Goal: Task Accomplishment & Management: Manage account settings

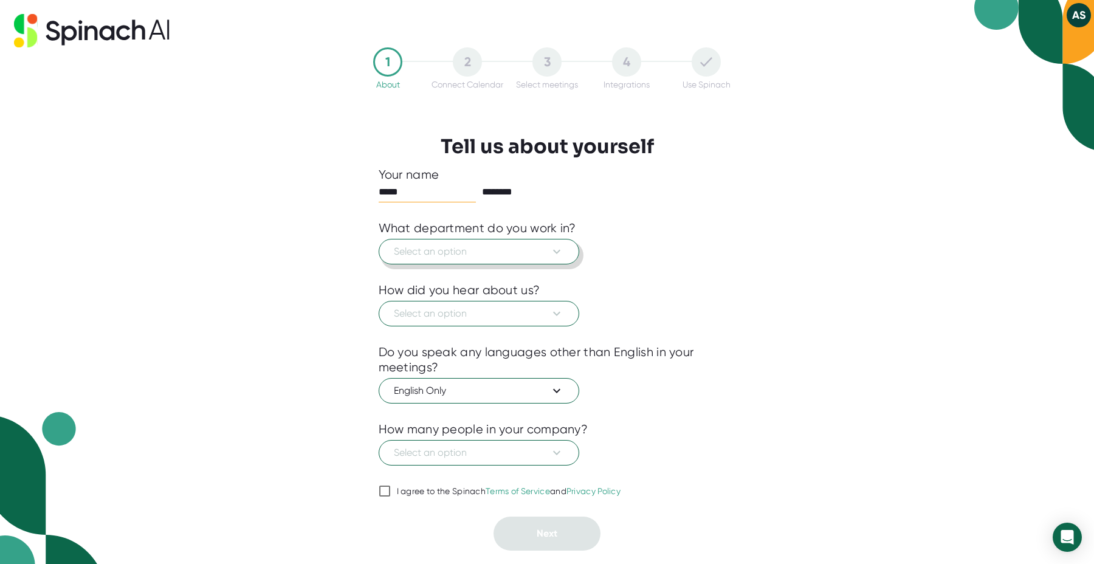
click at [564, 249] on button "Select an option" at bounding box center [478, 252] width 200 height 26
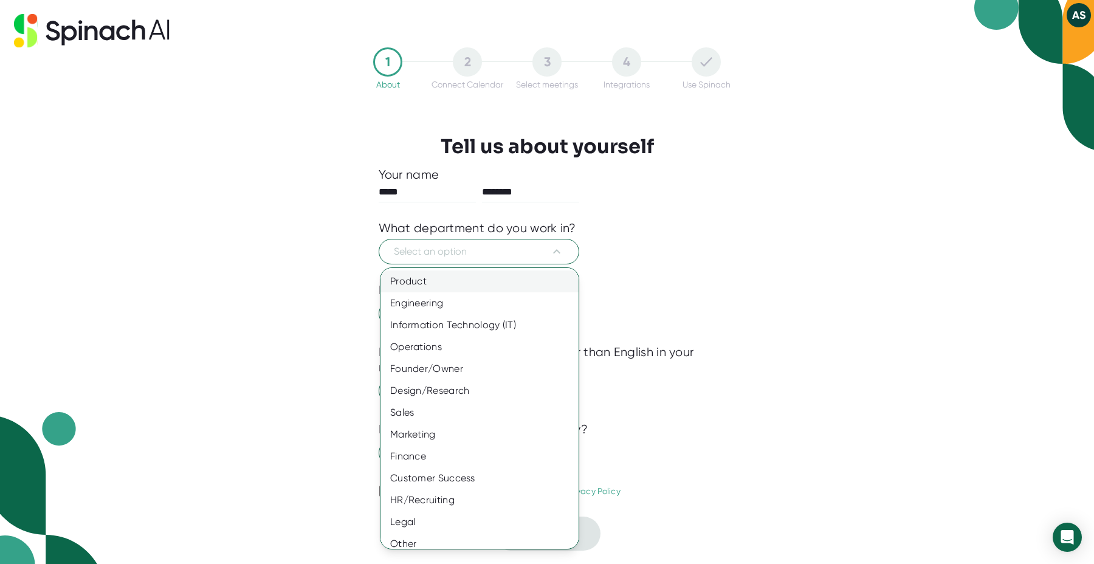
click at [535, 285] on div "Product" at bounding box center [479, 281] width 198 height 22
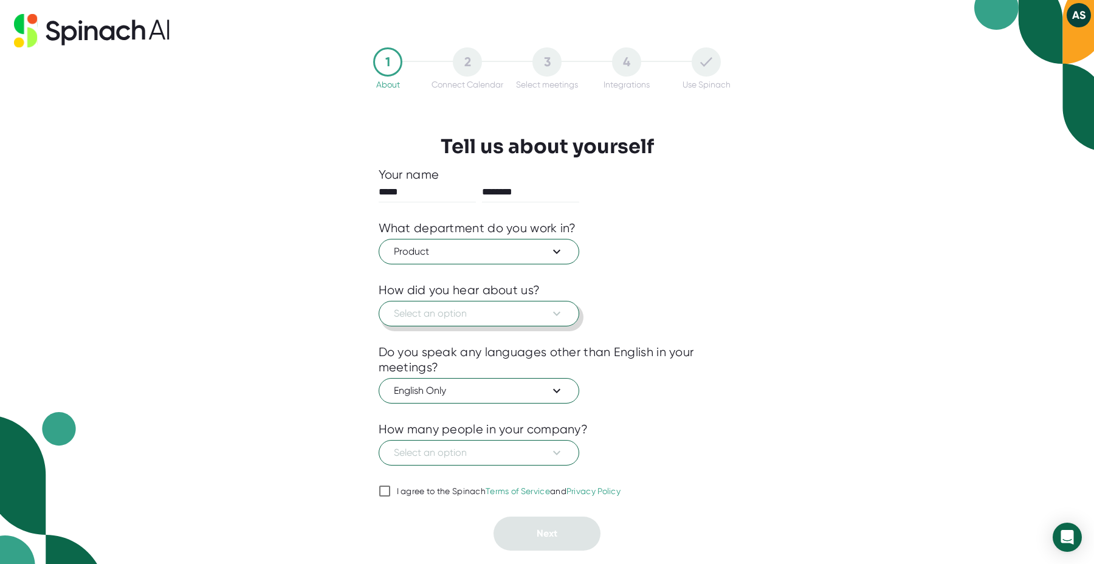
click at [558, 315] on icon at bounding box center [556, 313] width 15 height 15
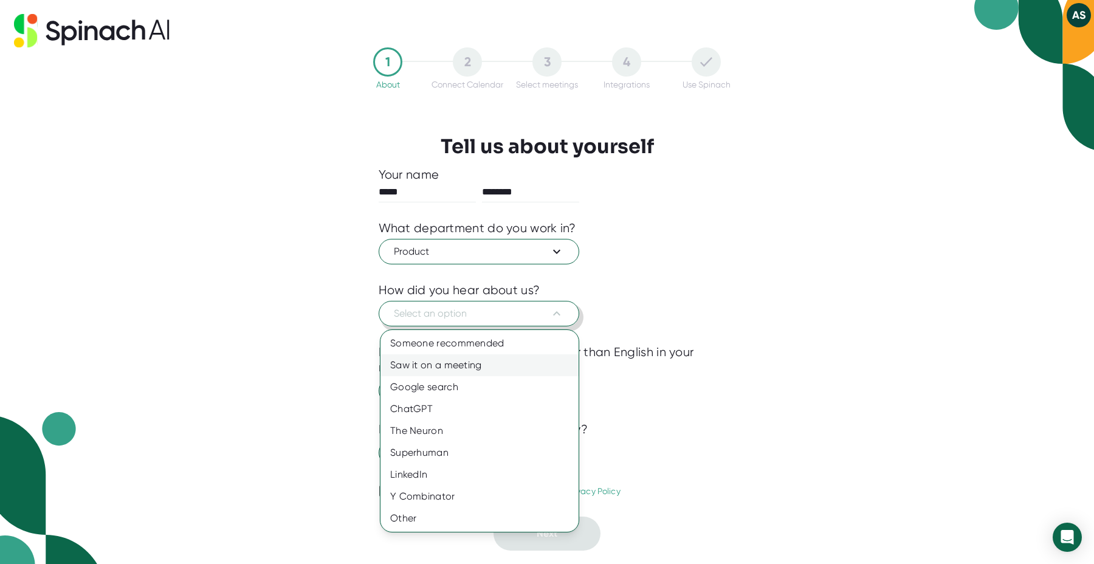
click at [535, 364] on div "Saw it on a meeting" at bounding box center [479, 365] width 198 height 22
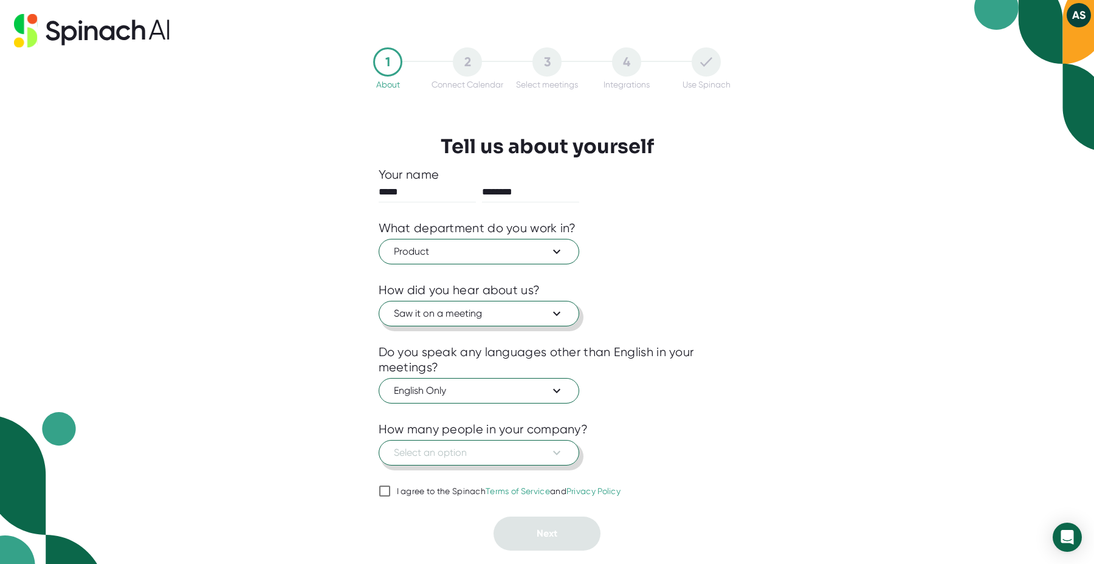
click at [564, 457] on button "Select an option" at bounding box center [478, 453] width 200 height 26
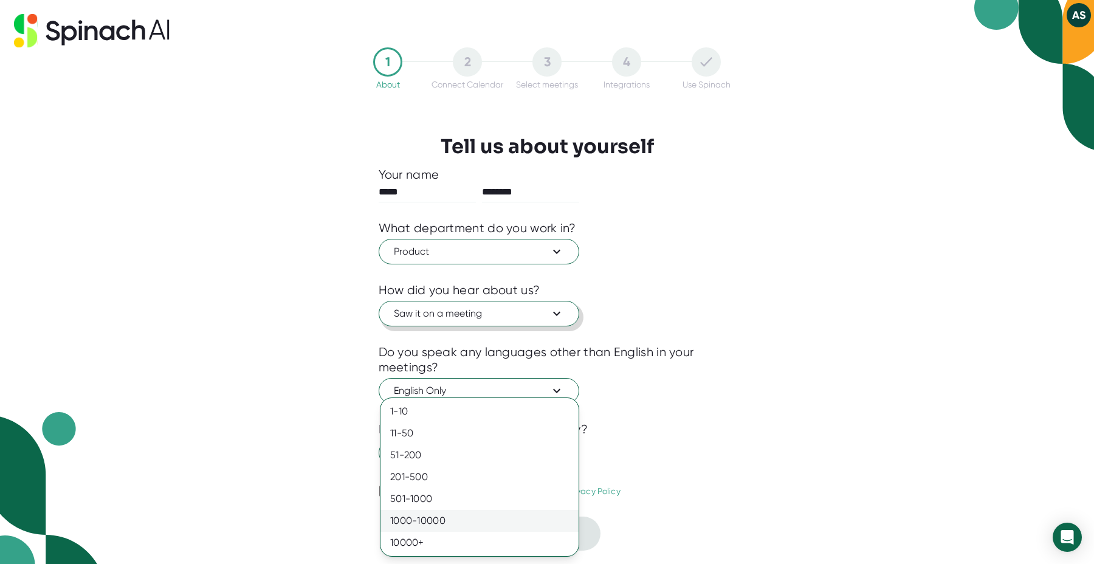
click at [528, 516] on div "1000-10000" at bounding box center [479, 521] width 198 height 22
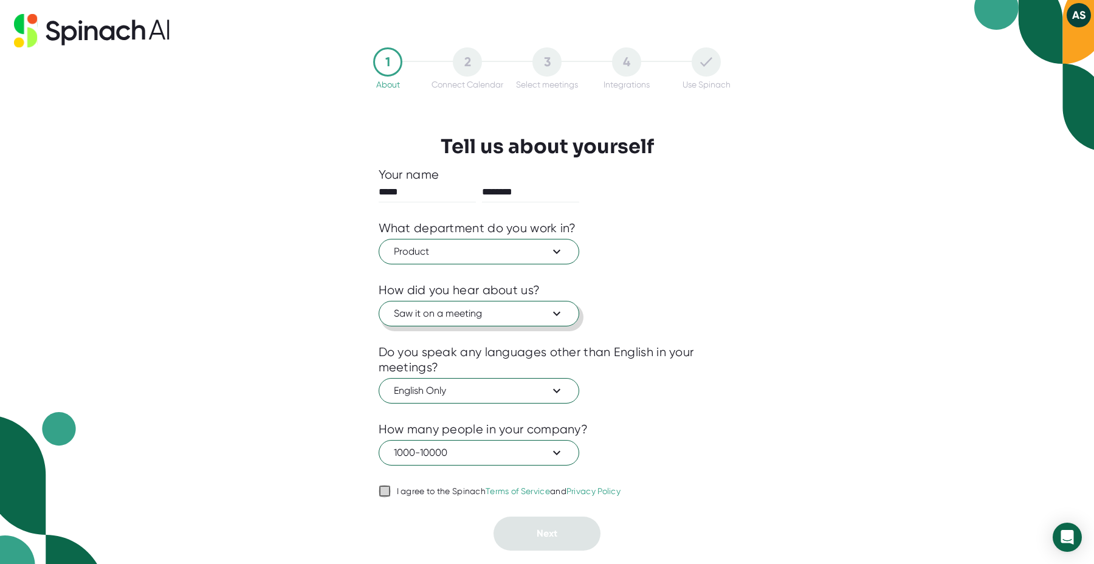
click at [388, 492] on input "I agree to the Spinach Terms of Service and Privacy Policy" at bounding box center [384, 491] width 12 height 15
checkbox input "true"
click at [552, 537] on span "Next" at bounding box center [546, 533] width 21 height 12
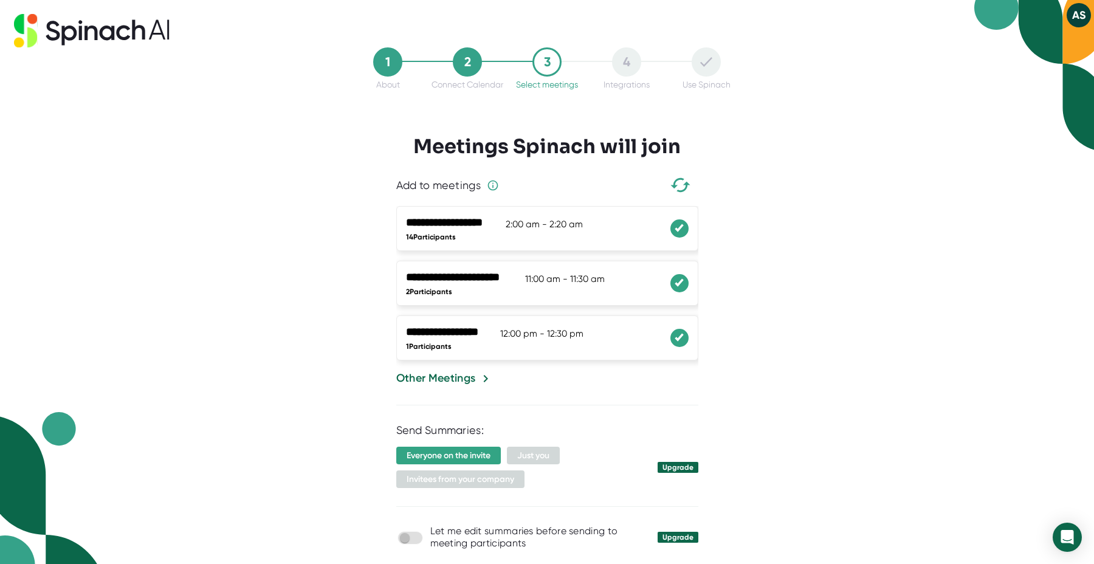
click at [679, 231] on icon at bounding box center [678, 228] width 7 height 6
click at [682, 279] on div at bounding box center [679, 283] width 18 height 18
click at [682, 339] on icon at bounding box center [678, 337] width 7 height 6
